Goal: Communication & Community: Answer question/provide support

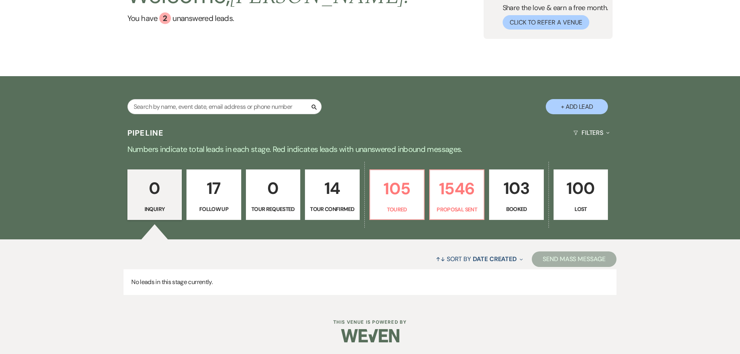
click at [516, 213] on p "Booked" at bounding box center [516, 209] width 44 height 9
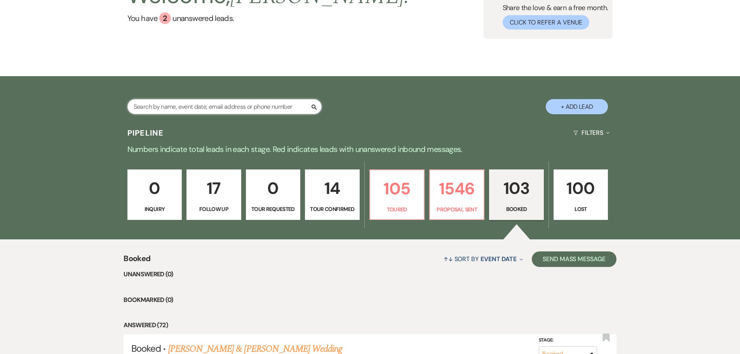
click at [160, 112] on input "text" at bounding box center [224, 106] width 194 height 15
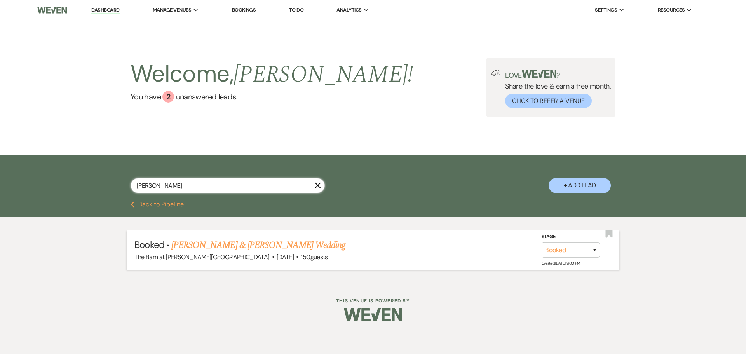
type input "[PERSON_NAME]"
click at [205, 244] on link "[PERSON_NAME] & [PERSON_NAME] Wedding" at bounding box center [258, 245] width 174 height 14
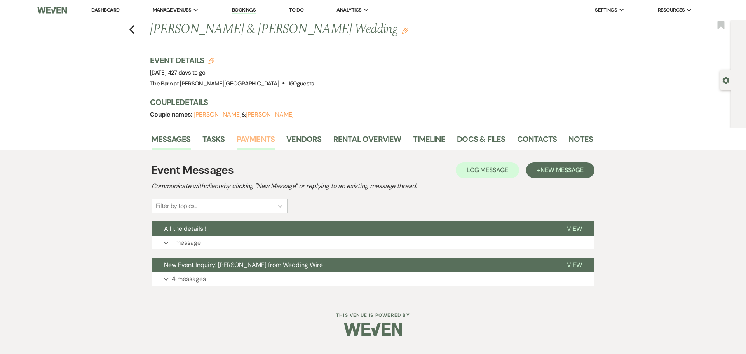
click at [268, 143] on link "Payments" at bounding box center [256, 141] width 38 height 17
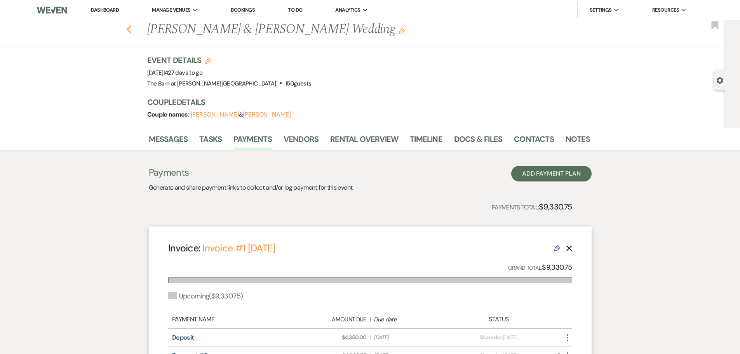
click at [131, 32] on use "button" at bounding box center [128, 29] width 5 height 9
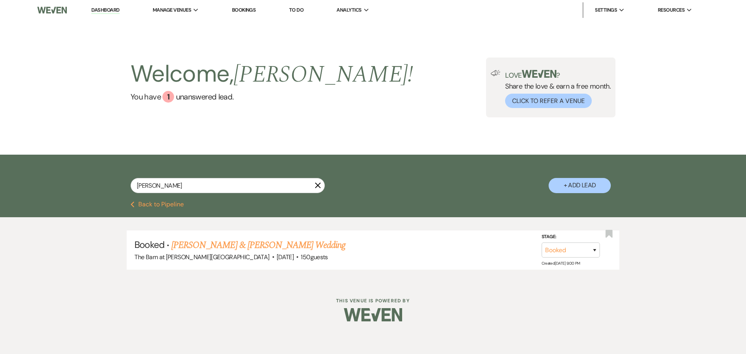
click at [148, 202] on button "Previous Back to Pipeline" at bounding box center [157, 204] width 53 height 6
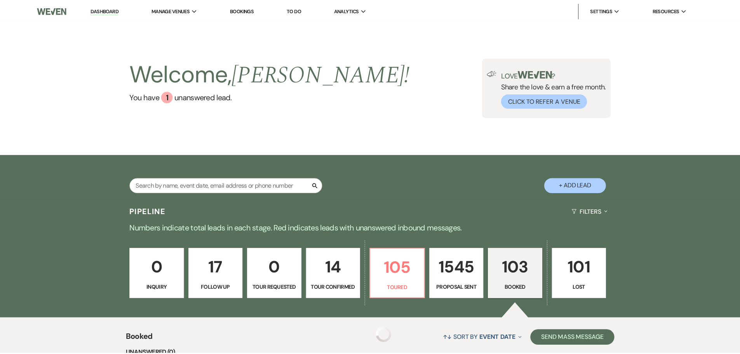
scroll to position [78, 0]
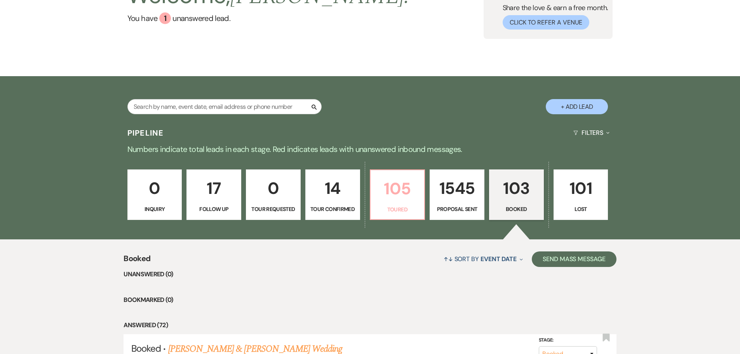
click at [395, 192] on p "105" at bounding box center [397, 189] width 45 height 26
select select "5"
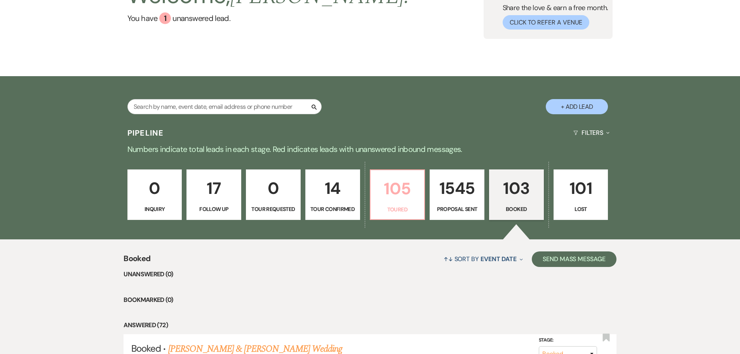
select select "5"
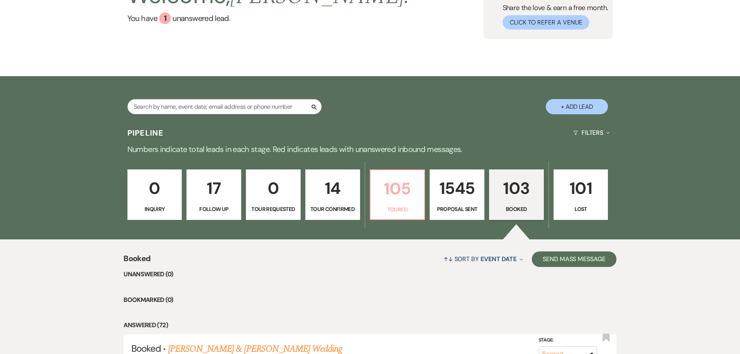
select select "5"
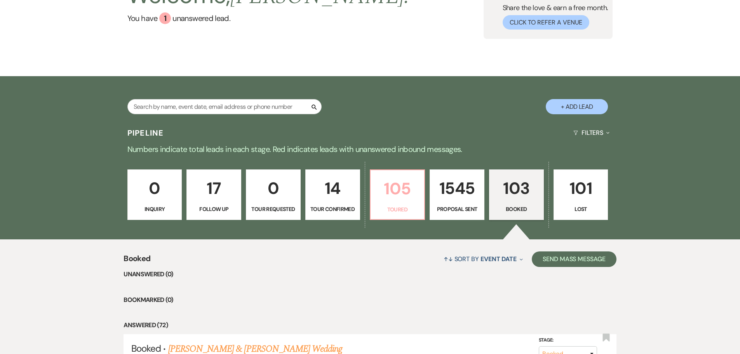
select select "5"
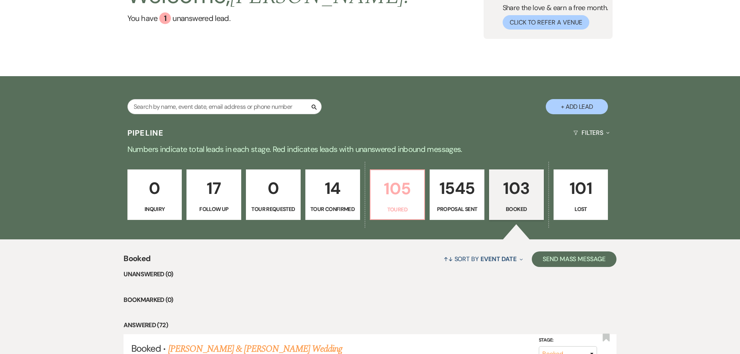
select select "5"
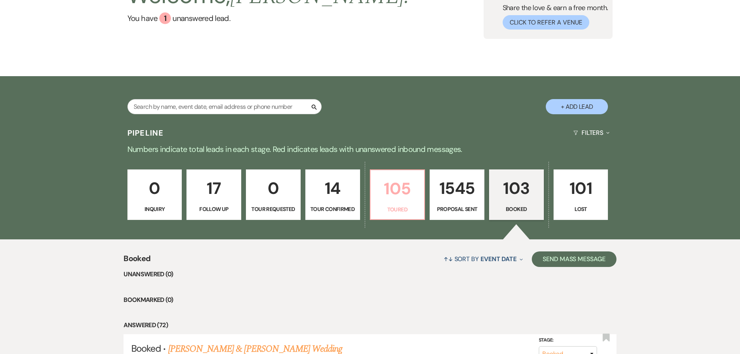
select select "5"
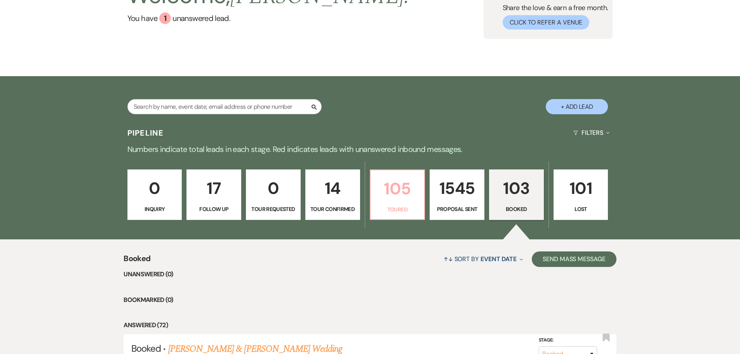
select select "5"
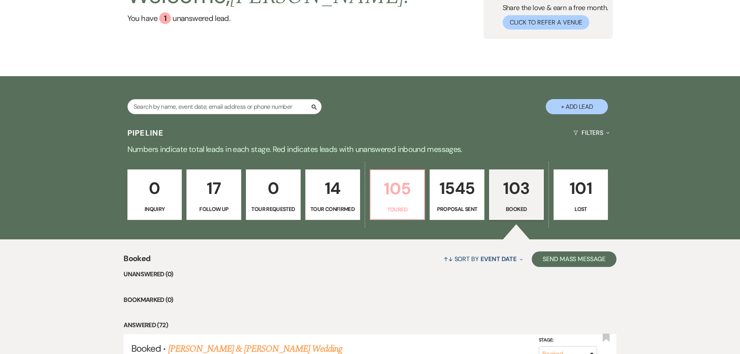
select select "5"
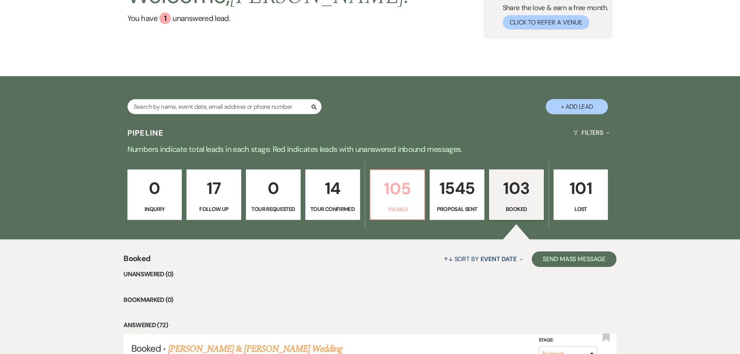
select select "5"
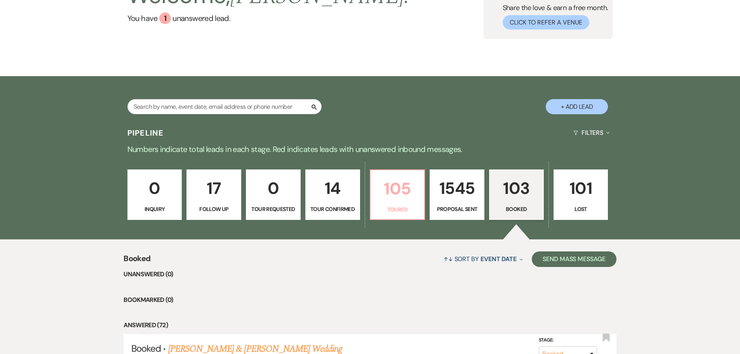
select select "5"
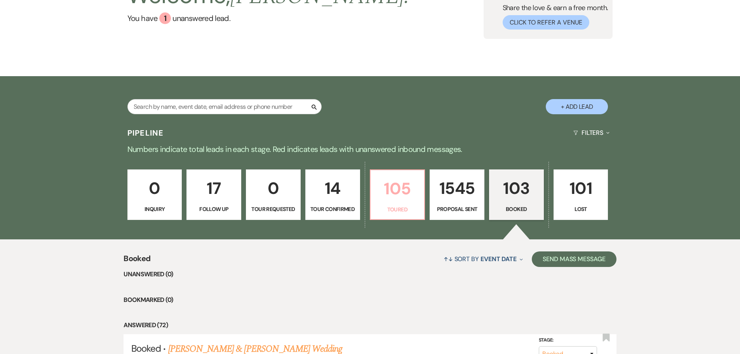
select select "5"
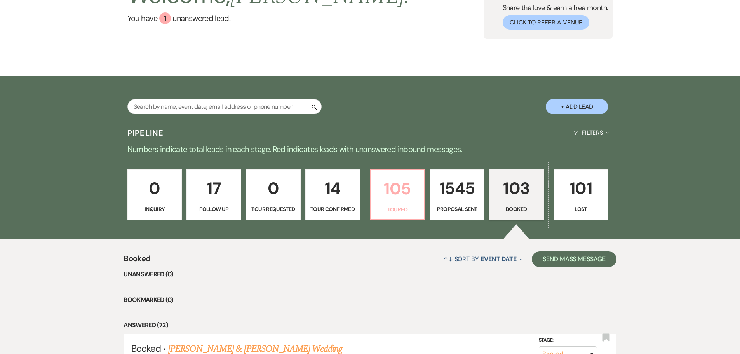
select select "5"
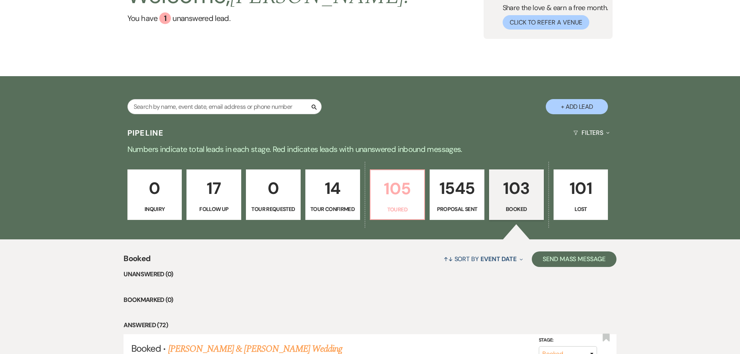
select select "5"
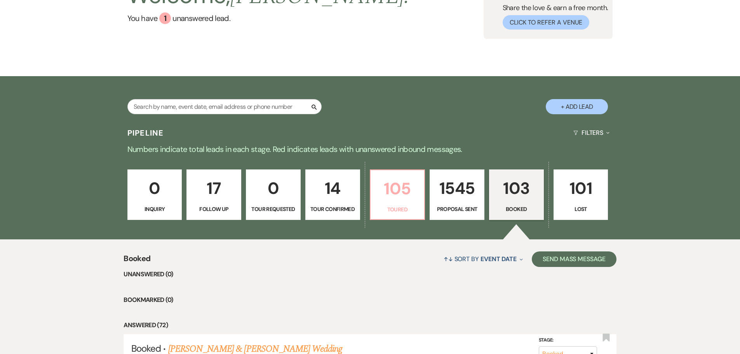
select select "5"
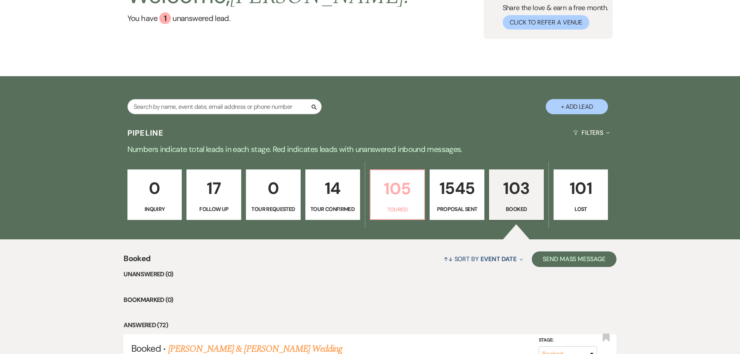
select select "5"
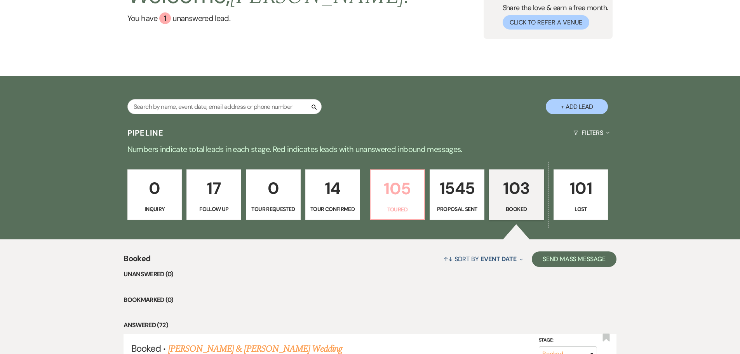
select select "5"
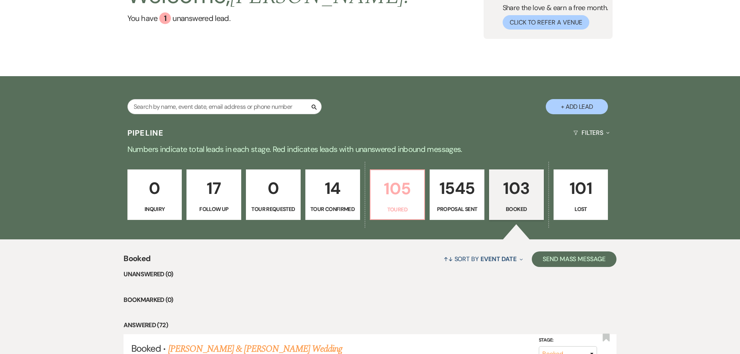
select select "5"
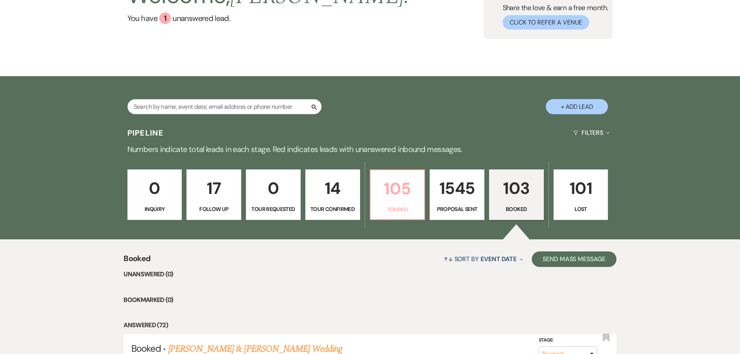
select select "5"
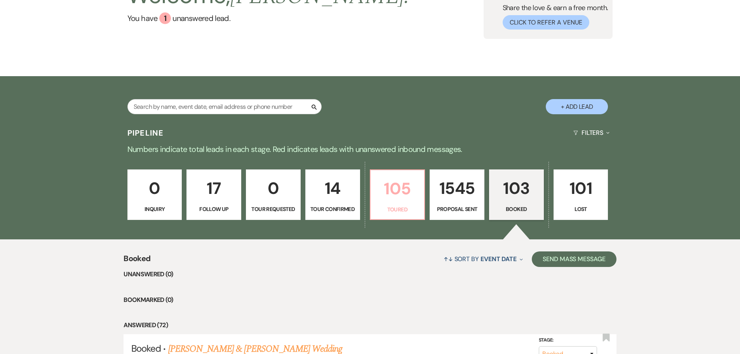
select select "5"
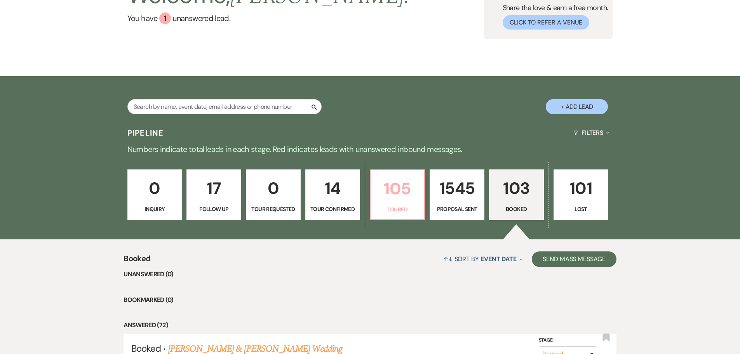
select select "5"
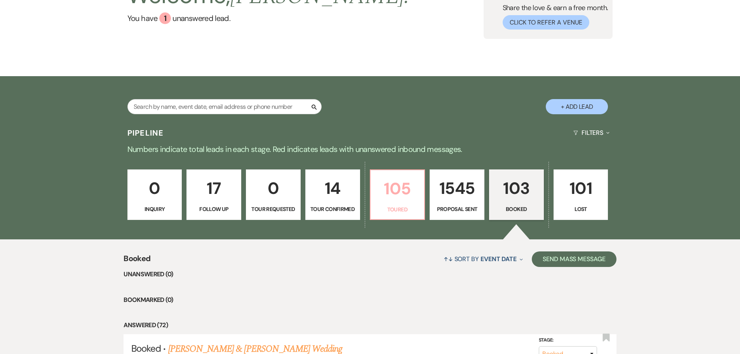
select select "5"
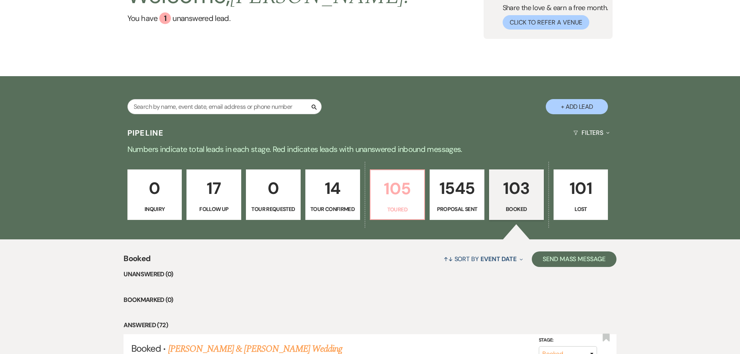
select select "5"
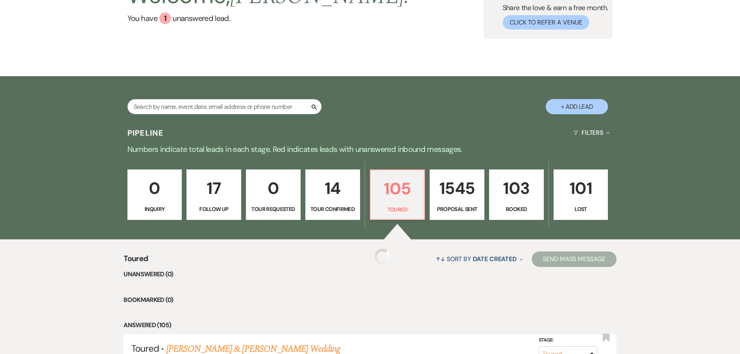
scroll to position [234, 0]
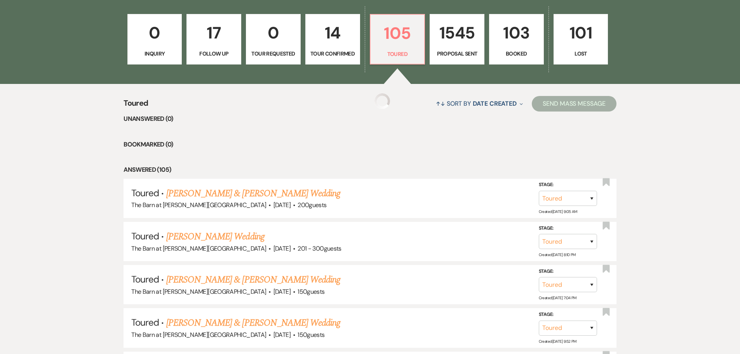
select select "5"
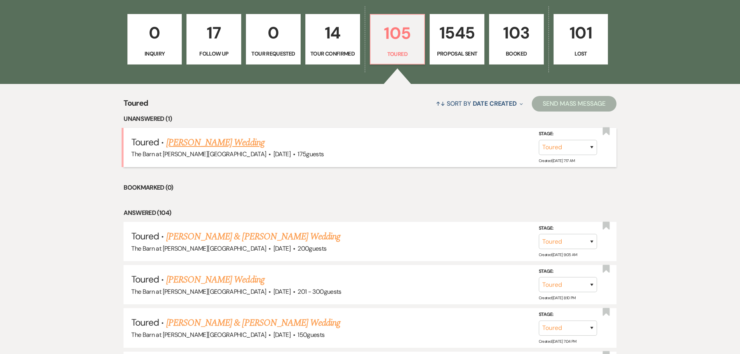
click at [198, 143] on link "[PERSON_NAME] Wedding" at bounding box center [215, 143] width 98 height 14
select select "5"
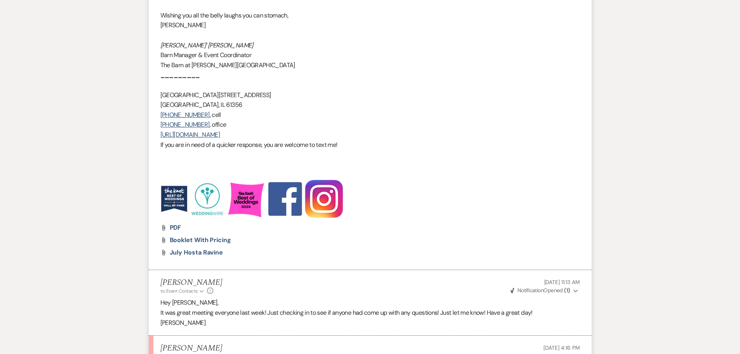
scroll to position [917, 0]
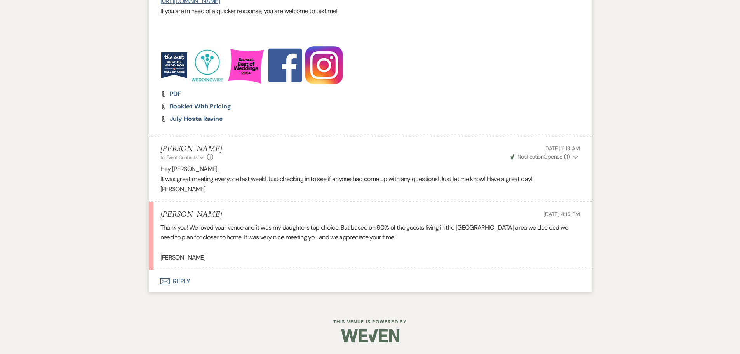
click at [178, 279] on button "Envelope Reply" at bounding box center [370, 281] width 443 height 22
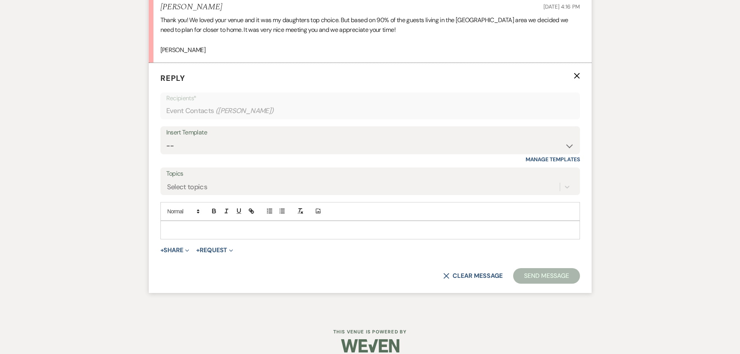
scroll to position [1126, 0]
click at [184, 227] on p at bounding box center [370, 229] width 407 height 9
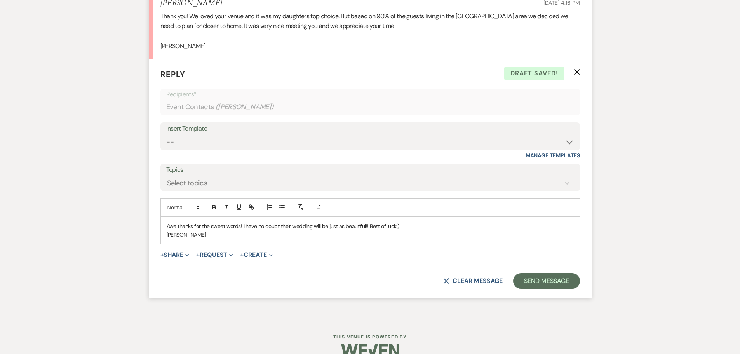
scroll to position [1143, 0]
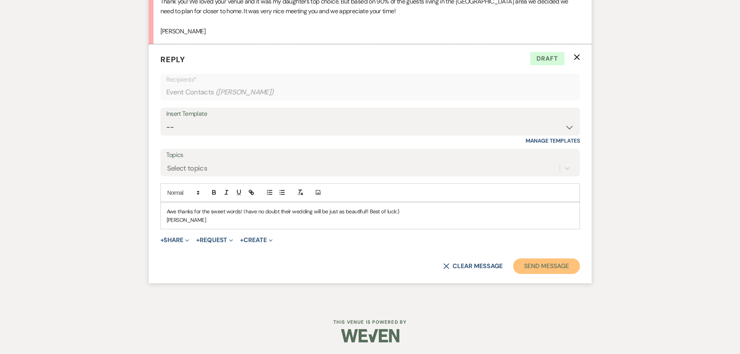
click at [533, 268] on button "Send Message" at bounding box center [546, 266] width 66 height 16
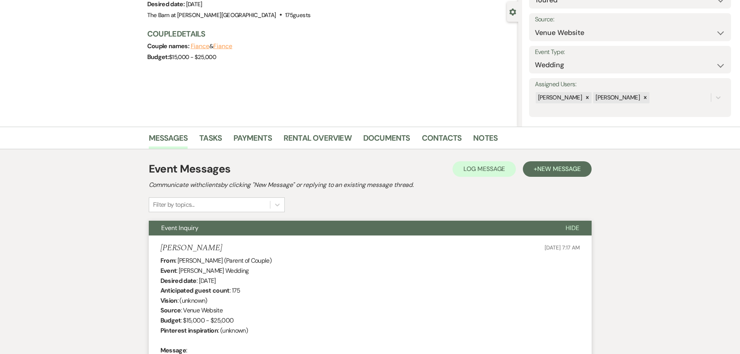
scroll to position [0, 0]
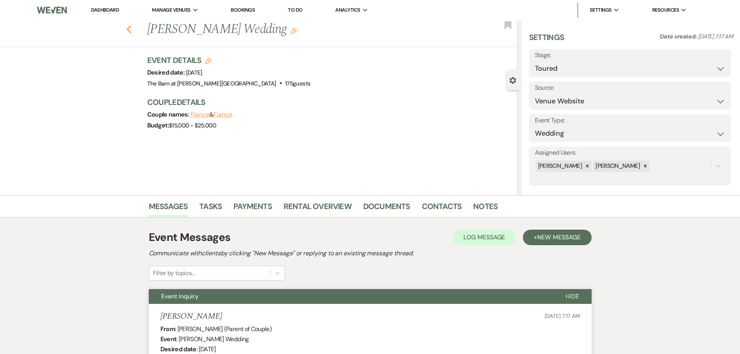
click at [129, 30] on icon "Previous" at bounding box center [129, 29] width 6 height 9
select select "5"
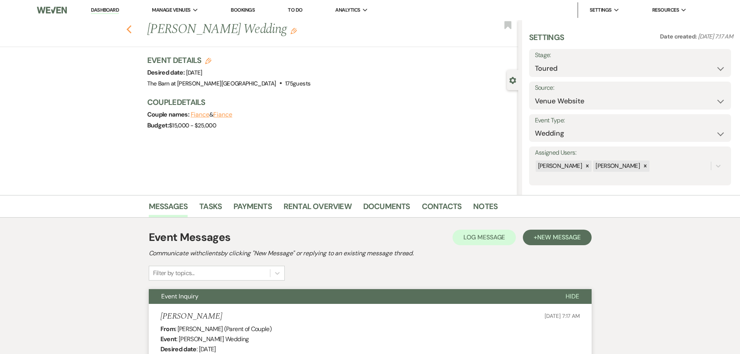
select select "5"
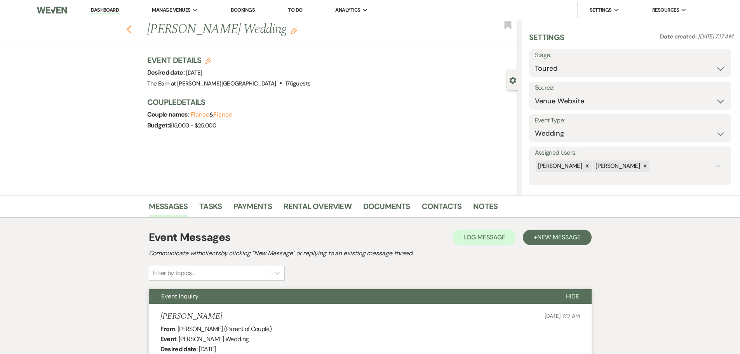
select select "5"
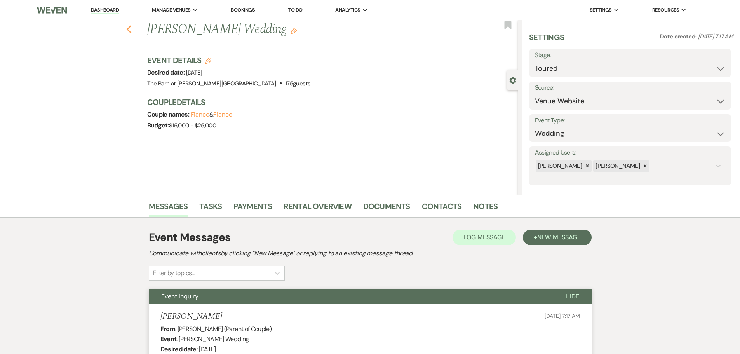
select select "5"
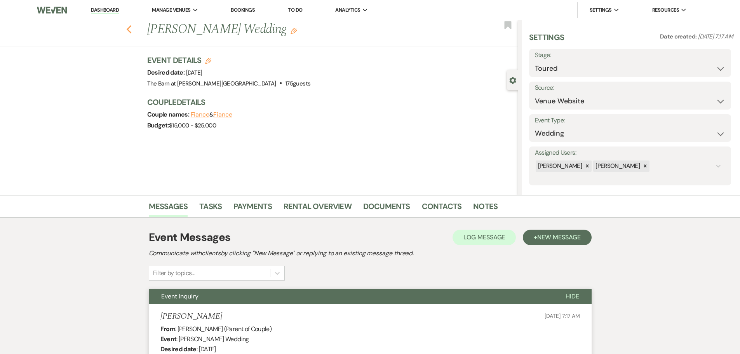
select select "5"
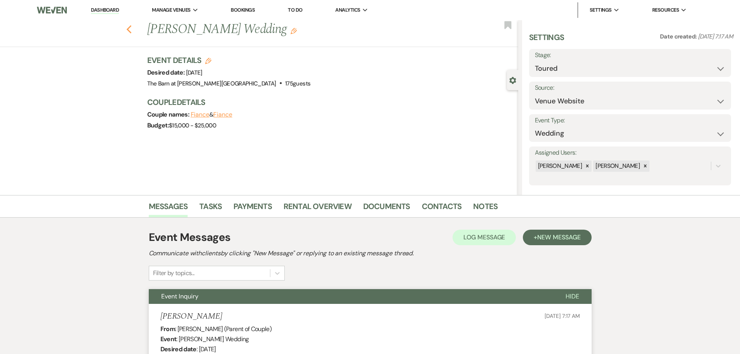
select select "5"
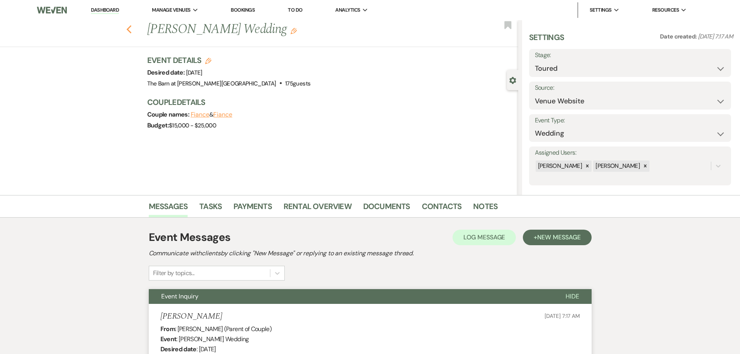
select select "5"
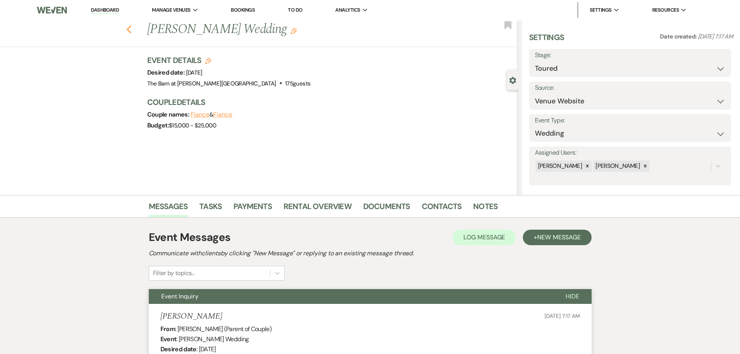
select select "5"
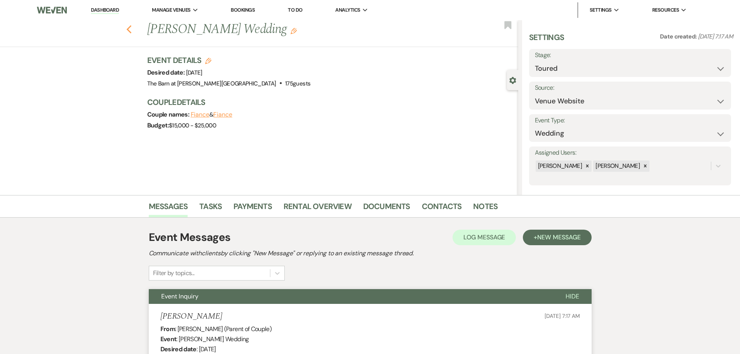
select select "5"
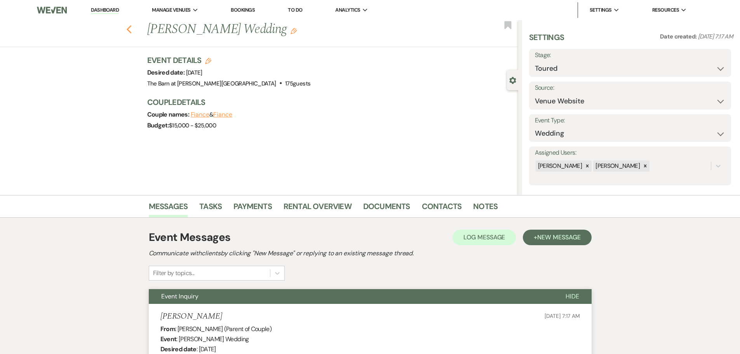
select select "5"
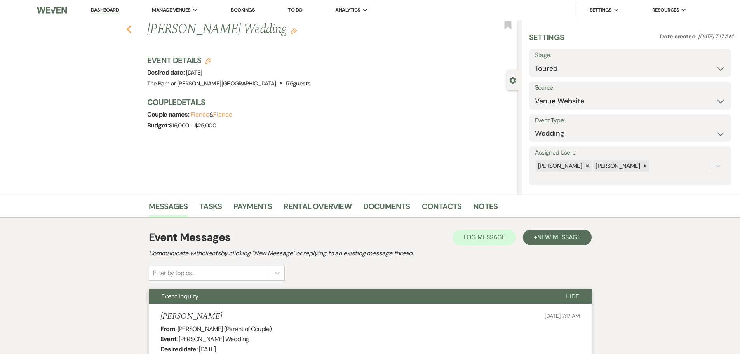
select select "5"
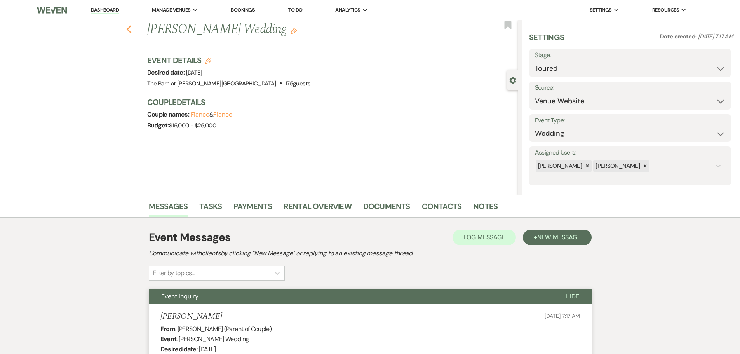
select select "5"
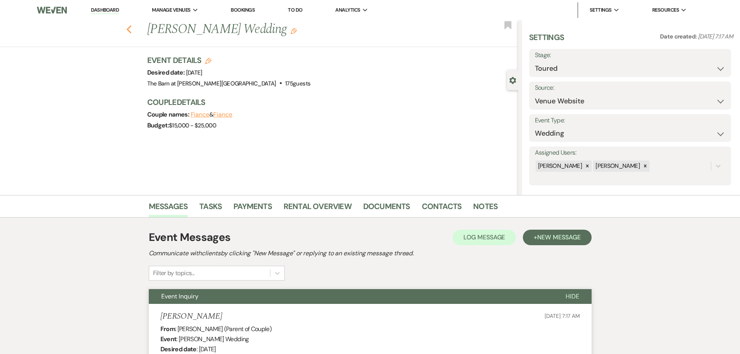
select select "5"
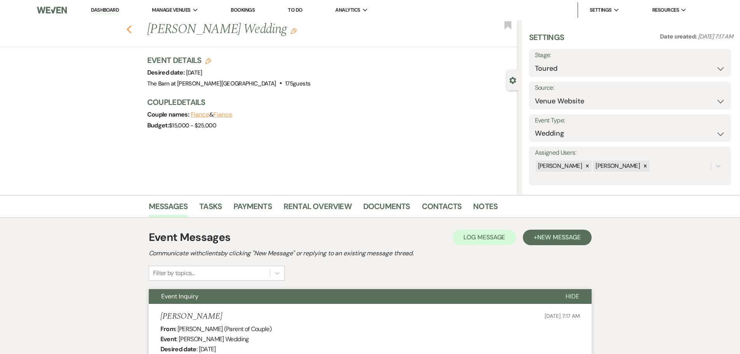
select select "5"
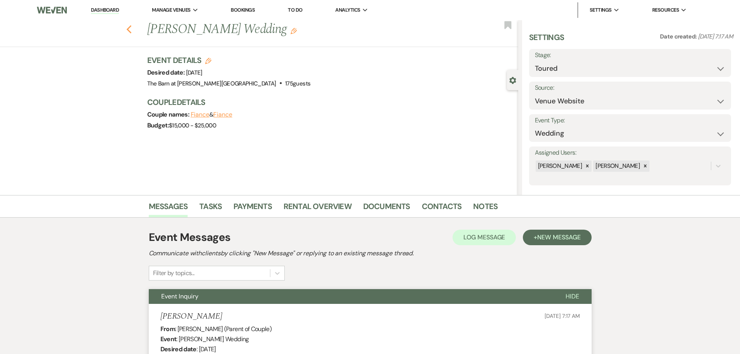
select select "5"
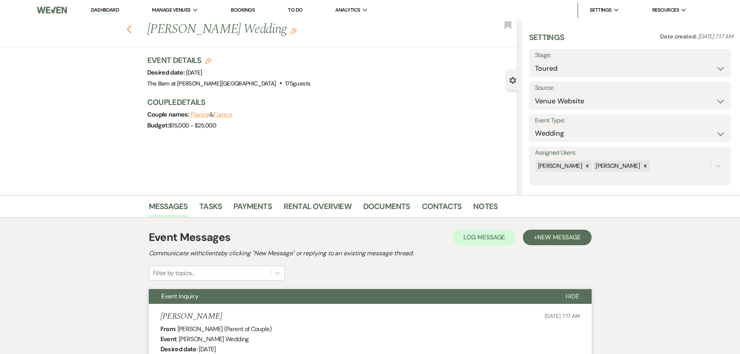
select select "5"
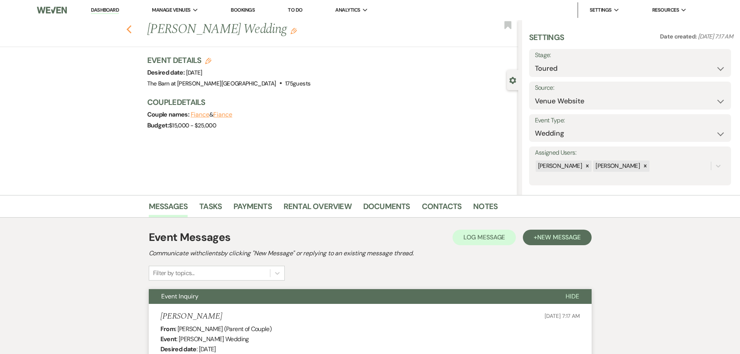
select select "5"
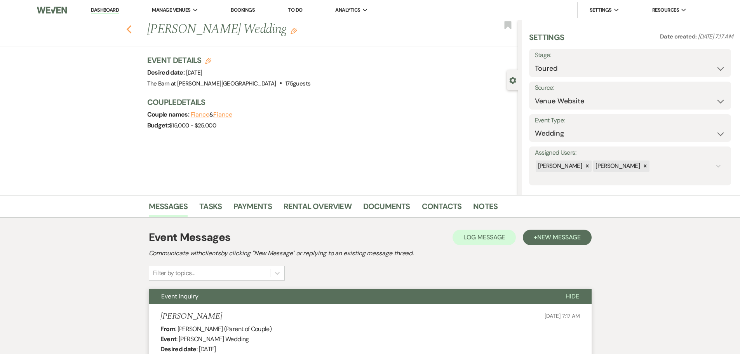
select select "5"
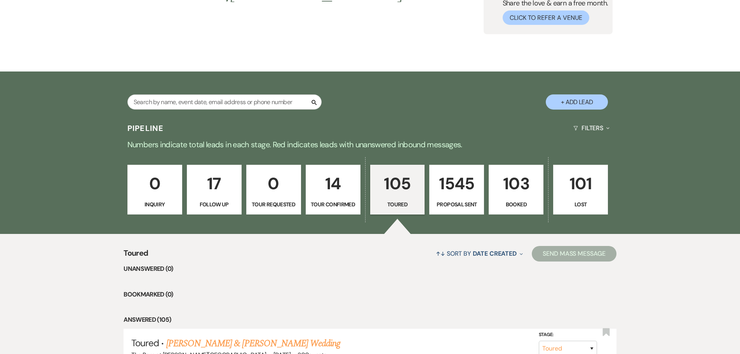
scroll to position [78, 0]
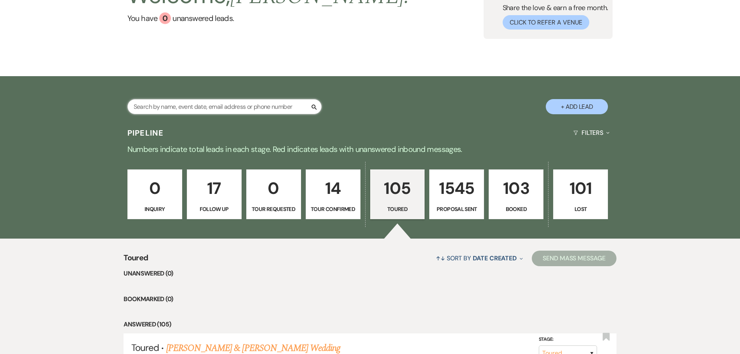
click at [248, 101] on input "text" at bounding box center [224, 106] width 194 height 15
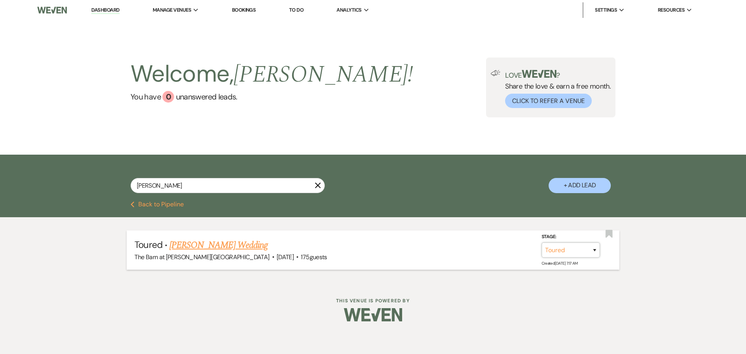
click at [557, 247] on select "Inquiry Follow Up Tour Requested Tour Confirmed Toured Proposal Sent Booked Lost" at bounding box center [571, 249] width 58 height 15
click at [542, 242] on select "Inquiry Follow Up Tour Requested Tour Confirmed Toured Proposal Sent Booked Lost" at bounding box center [571, 249] width 58 height 15
click at [470, 250] on select "Booked Elsewhere Budget Date Unavailable No Response Not a Good Match Capacity …" at bounding box center [461, 249] width 67 height 15
click at [428, 242] on select "Booked Elsewhere Budget Date Unavailable No Response Not a Good Match Capacity …" at bounding box center [461, 249] width 67 height 15
click at [583, 253] on button "Save" at bounding box center [584, 250] width 39 height 16
